Goal: Task Accomplishment & Management: Manage account settings

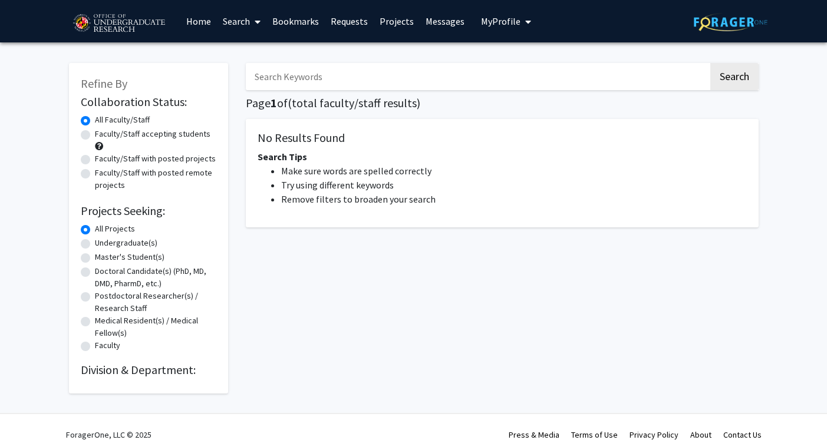
click at [305, 26] on link "Bookmarks" at bounding box center [295, 21] width 58 height 41
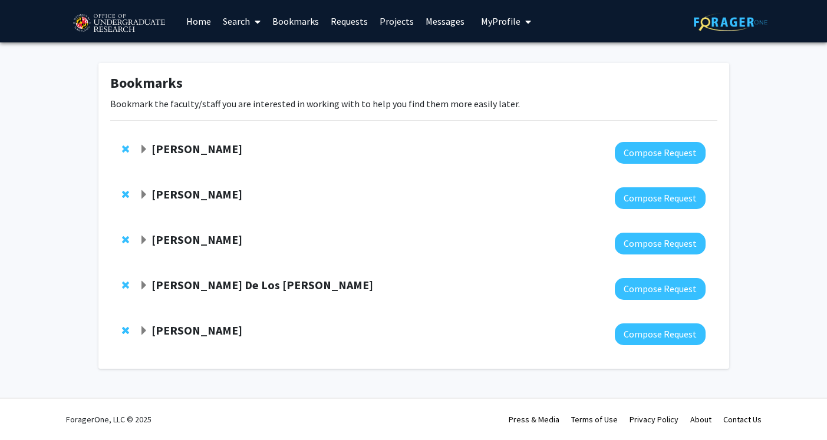
click at [142, 147] on span "Expand Amy Billing Bookmark" at bounding box center [143, 149] width 9 height 9
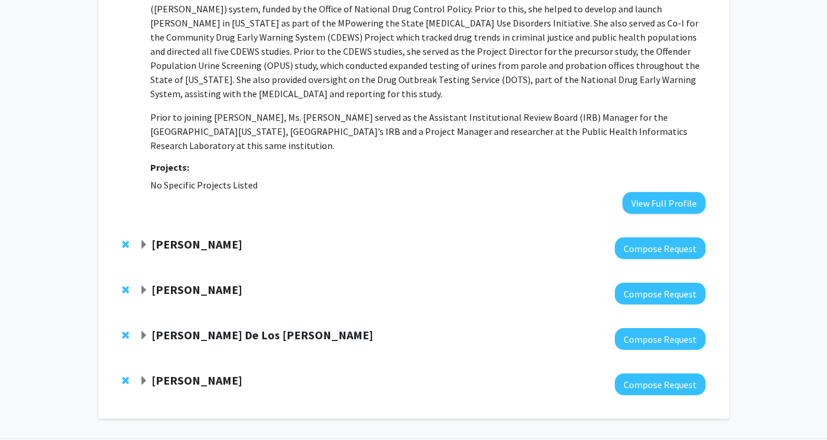
scroll to position [292, 0]
click at [142, 241] on span "Expand Jeremy Purcell Bookmark" at bounding box center [143, 245] width 9 height 9
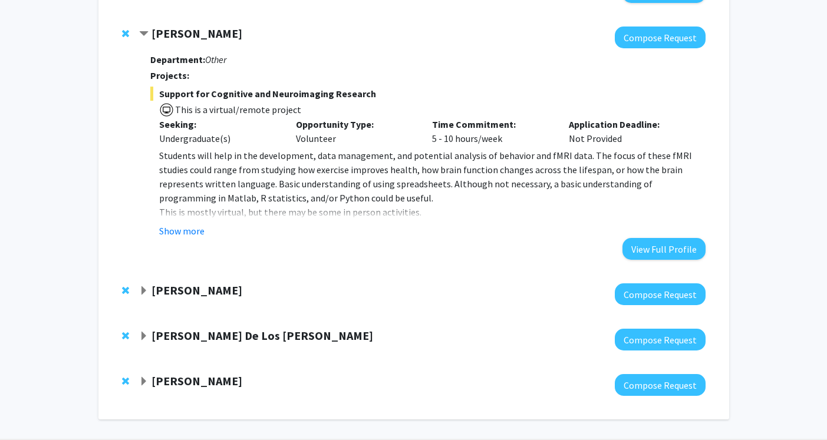
click at [138, 272] on div "[PERSON_NAME] Compose Request" at bounding box center [413, 294] width 607 height 45
click at [141, 286] on span "Expand Veronica Kang Bookmark" at bounding box center [143, 290] width 9 height 9
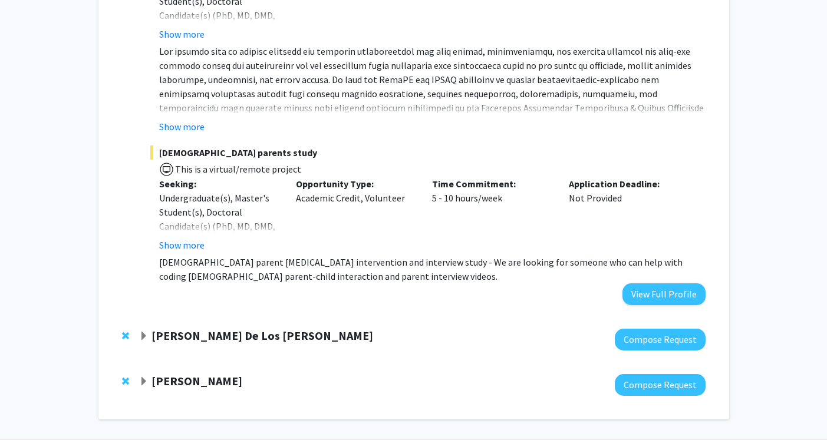
scroll to position [1241, 0]
click at [143, 332] on span "Expand Andres De Los Reyes Bookmark" at bounding box center [143, 336] width 9 height 9
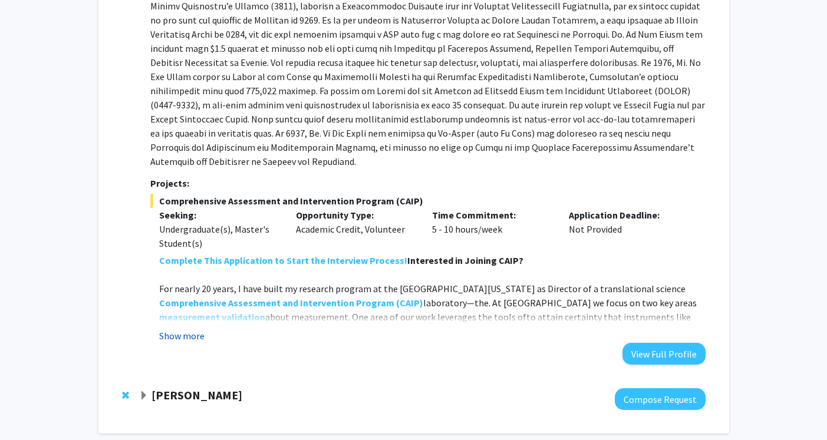
scroll to position [1728, 0]
click at [180, 329] on button "Show more" at bounding box center [181, 336] width 45 height 14
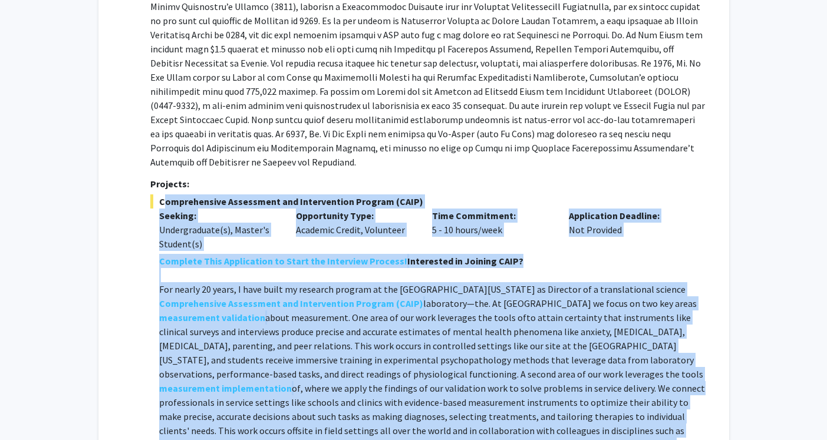
drag, startPoint x: 159, startPoint y: 146, endPoint x: 326, endPoint y: 402, distance: 305.7
copy div "Loremipsumdol Sitametcon adi Elitseddoeiu Tempori (UTLA) Etdolor: Magnaaliquaen…"
